Goal: Transaction & Acquisition: Download file/media

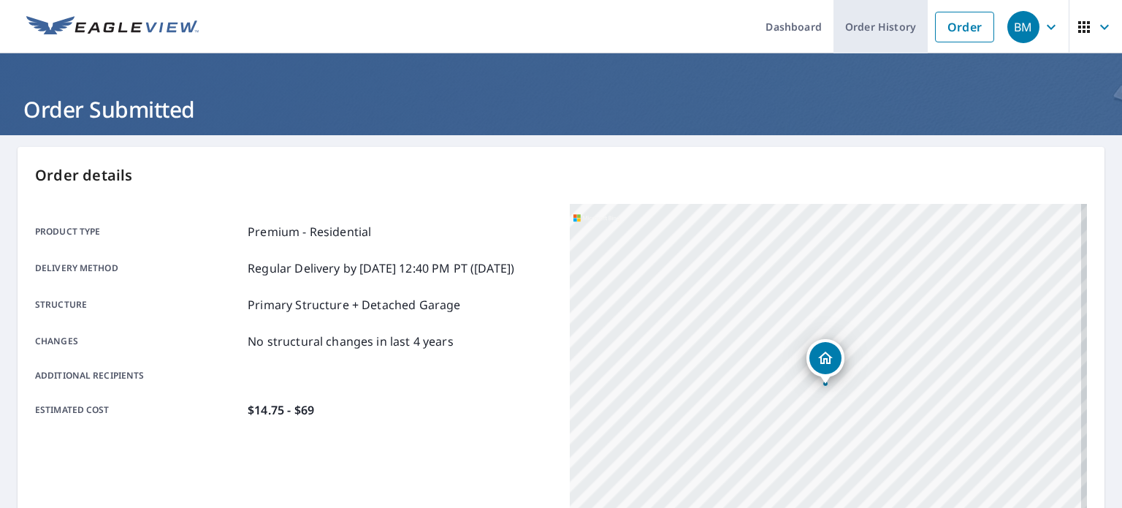
click at [892, 29] on link "Order History" at bounding box center [880, 26] width 94 height 53
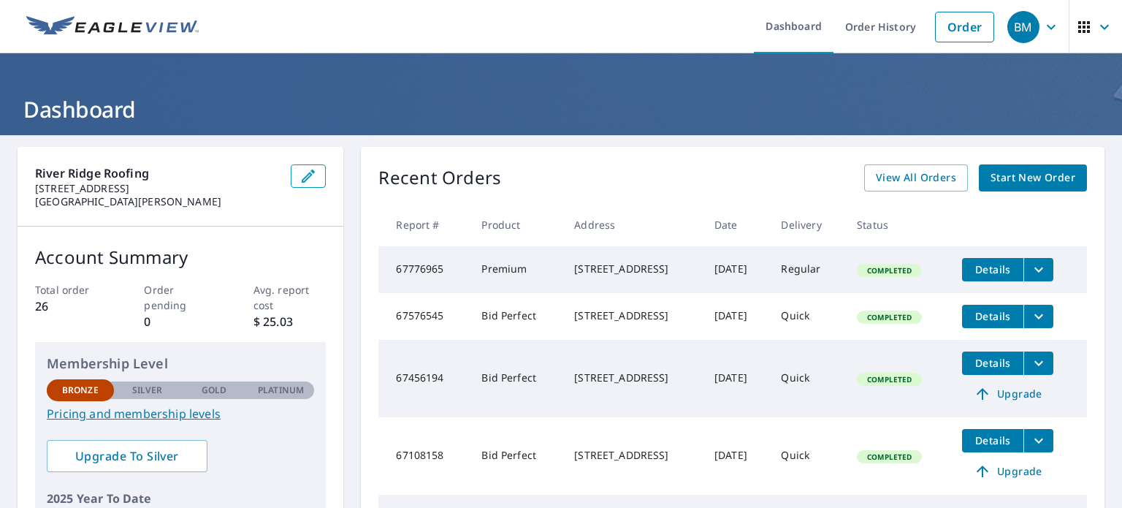
click at [704, 187] on div "Recent Orders View All Orders Start New Order" at bounding box center [732, 177] width 708 height 27
click at [1047, 269] on icon "filesDropdownBtn-67776965" at bounding box center [1039, 270] width 18 height 18
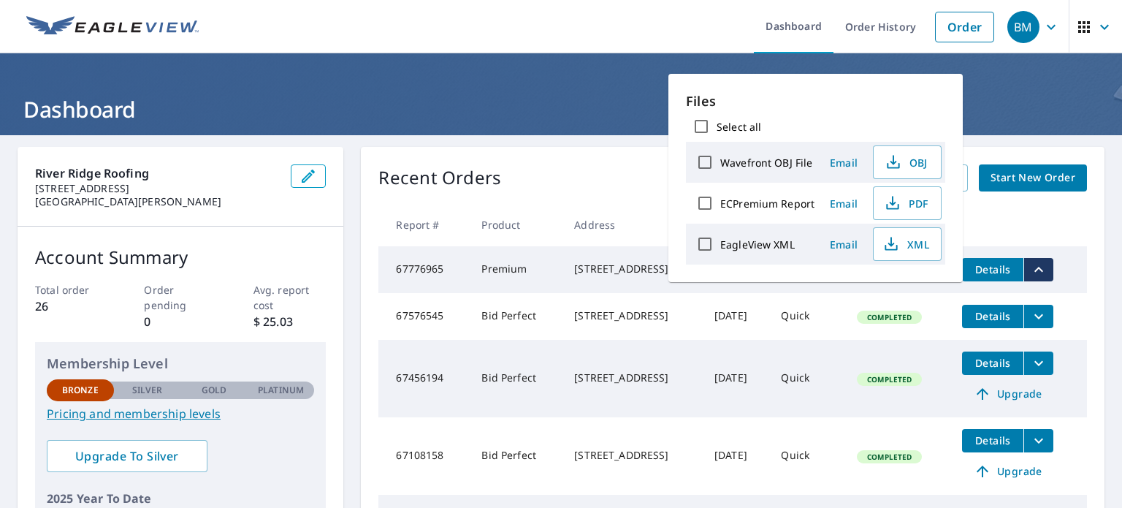
click at [1001, 218] on th at bounding box center [1018, 224] width 137 height 43
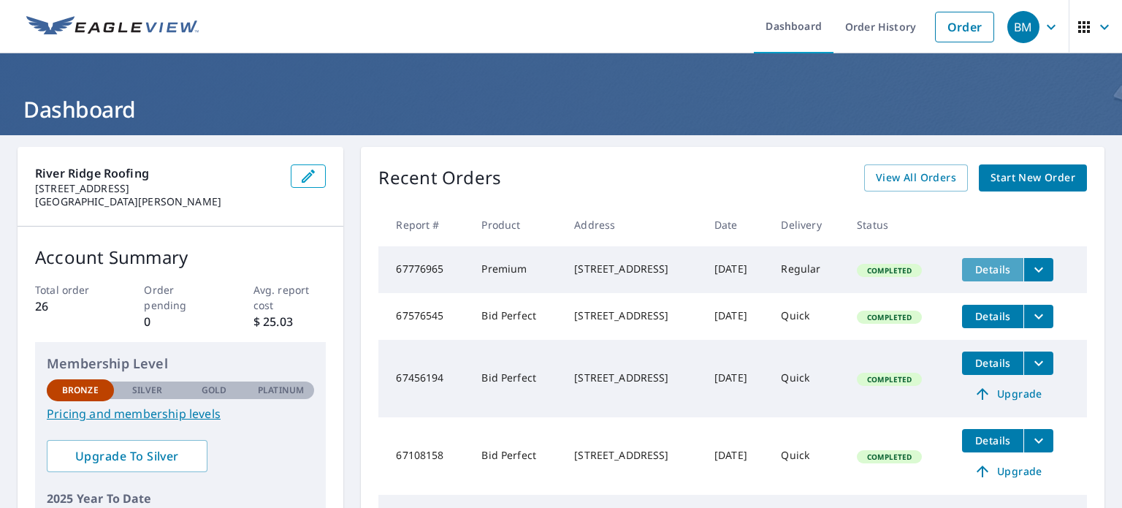
click at [999, 267] on span "Details" at bounding box center [993, 269] width 44 height 14
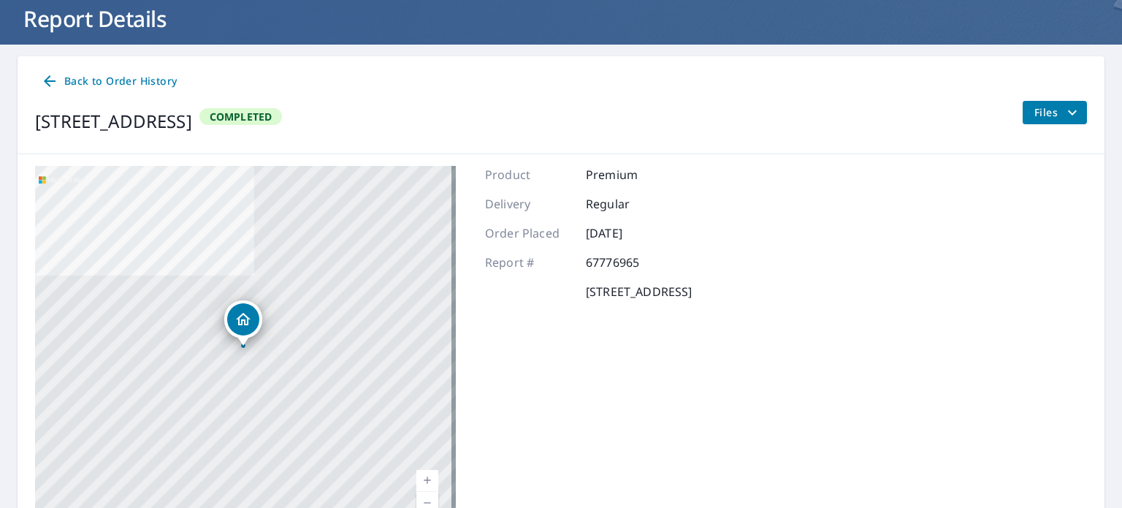
scroll to position [99, 0]
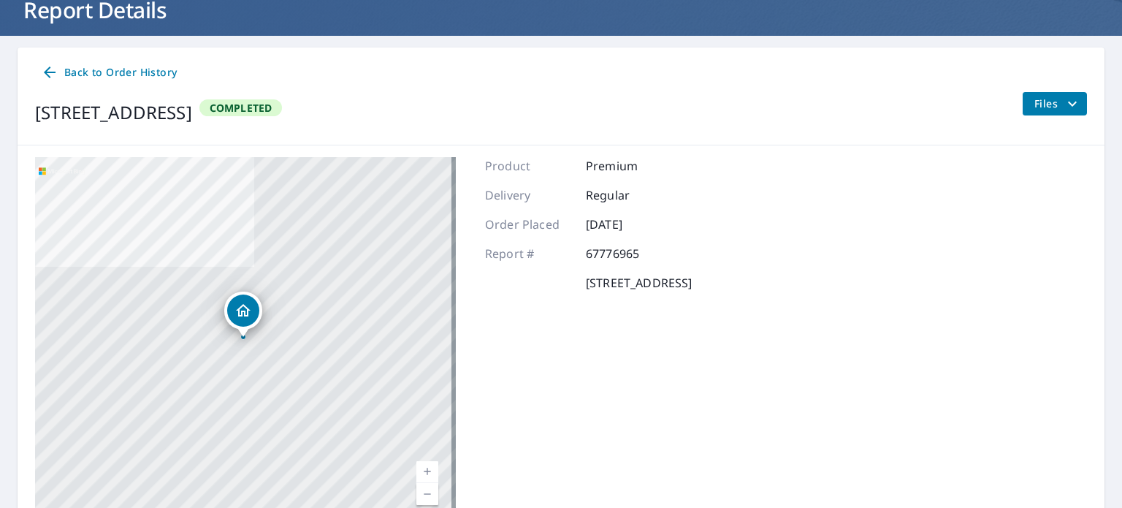
click at [1034, 104] on span "Files" at bounding box center [1057, 104] width 47 height 18
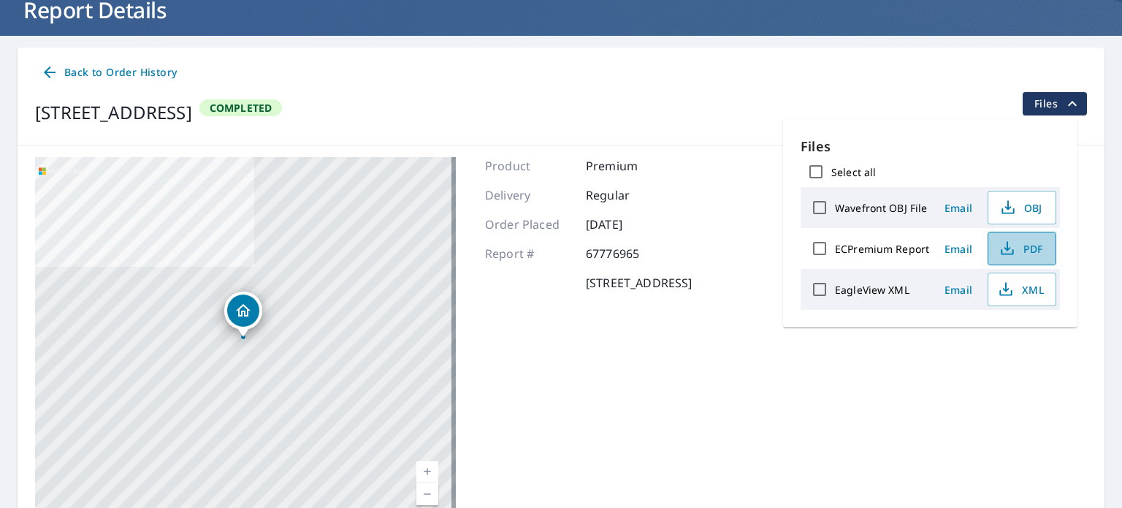
click at [1026, 251] on span "PDF" at bounding box center [1020, 249] width 47 height 18
click at [1005, 242] on icon "button" at bounding box center [1006, 245] width 7 height 9
